Goal: Check status

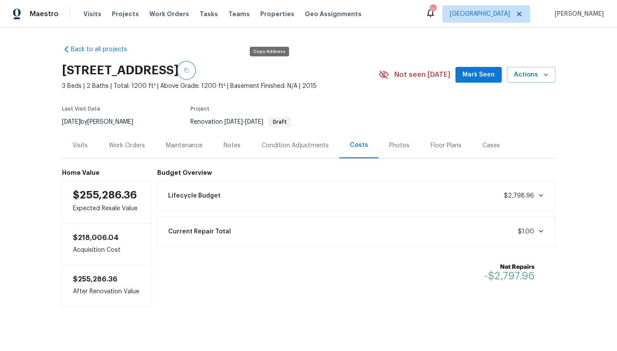
click at [189, 72] on icon "button" at bounding box center [186, 70] width 5 height 5
click at [331, 195] on div "Lifecycle Budget $2,798.96" at bounding box center [356, 195] width 387 height 19
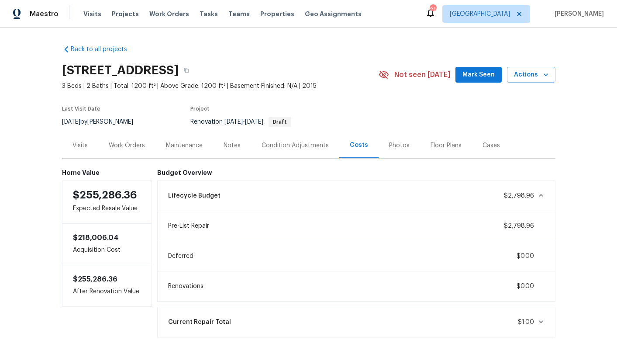
click at [315, 145] on div "Condition Adjustments" at bounding box center [295, 145] width 67 height 9
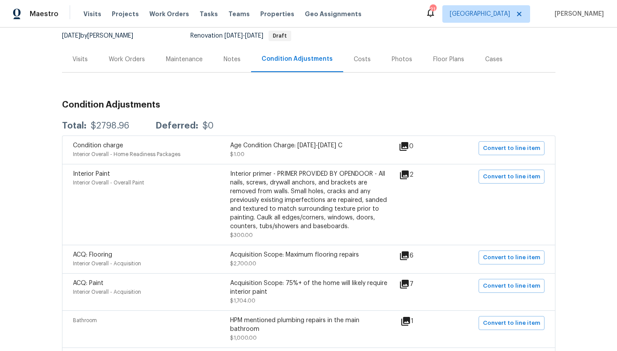
scroll to position [29, 0]
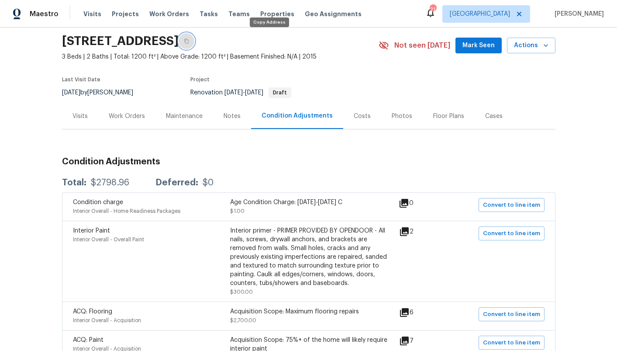
click at [194, 39] on button "button" at bounding box center [187, 41] width 16 height 16
click at [357, 115] on div "Costs" at bounding box center [362, 116] width 17 height 9
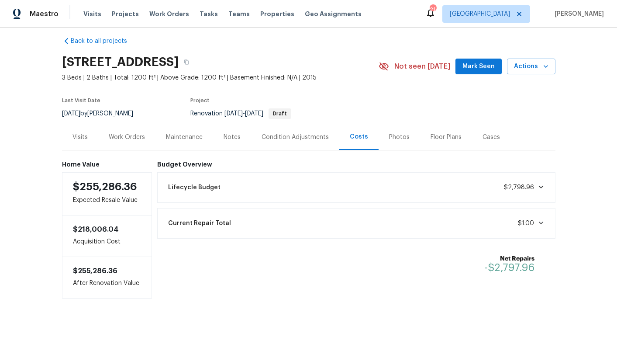
scroll to position [9, 0]
click at [355, 196] on div "Lifecycle Budget $2,798.96" at bounding box center [356, 187] width 387 height 19
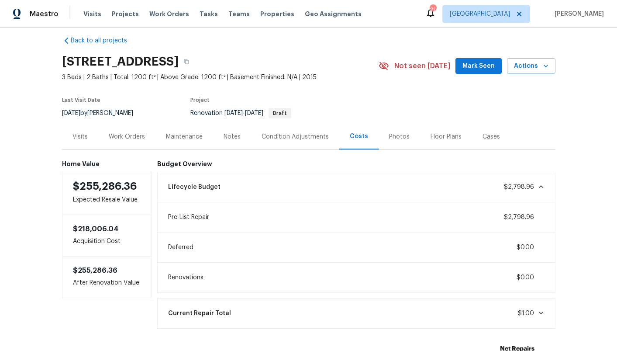
scroll to position [29, 0]
